Goal: Transaction & Acquisition: Purchase product/service

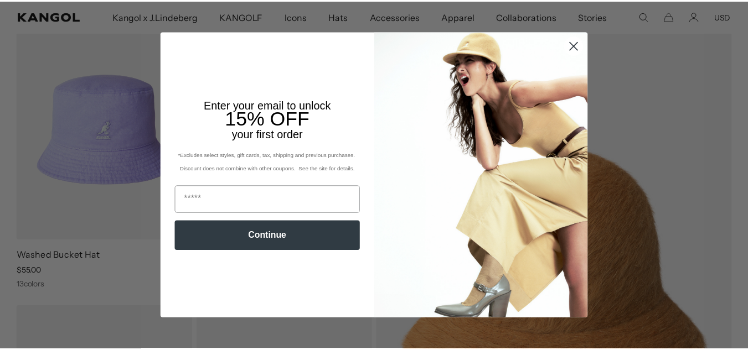
scroll to position [0, 228]
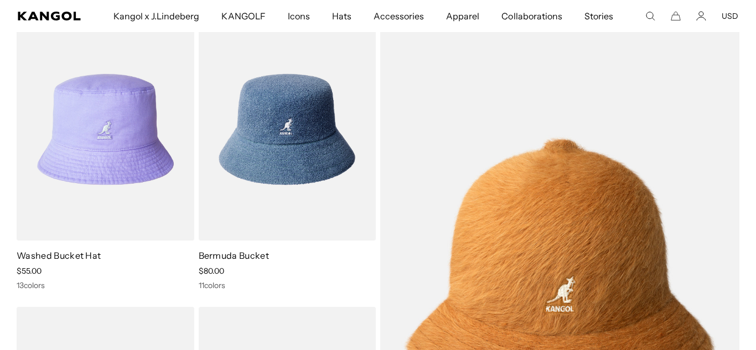
click at [642, 161] on div "Close dialog Enter your email to unlock 15% OFF your first order *Excludes sele…" at bounding box center [378, 175] width 756 height 350
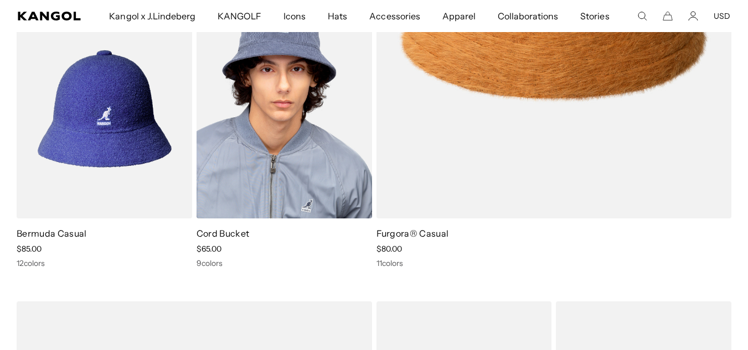
click at [311, 112] on img at bounding box center [285, 109] width 176 height 220
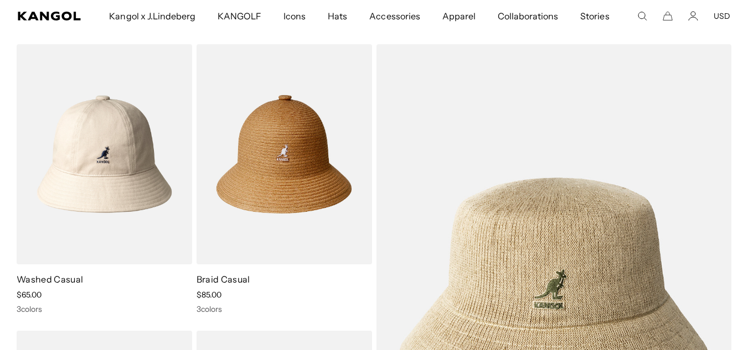
scroll to position [3603, 0]
